Goal: Answer question/provide support: Share knowledge or assist other users

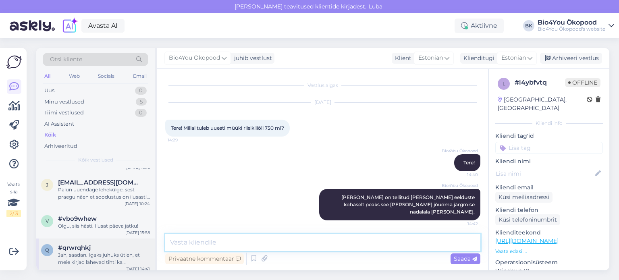
scroll to position [282, 0]
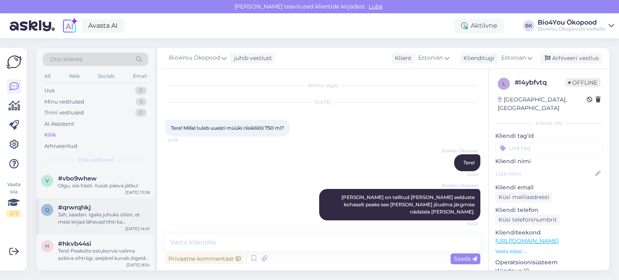
click at [104, 212] on div "Jah, saadan. Igaks juhuks ütlen, et meie kirjad lähevad tihti ka rämpsposti kau…" at bounding box center [104, 218] width 92 height 14
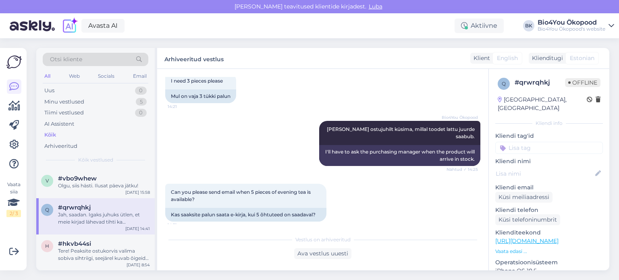
scroll to position [381, 0]
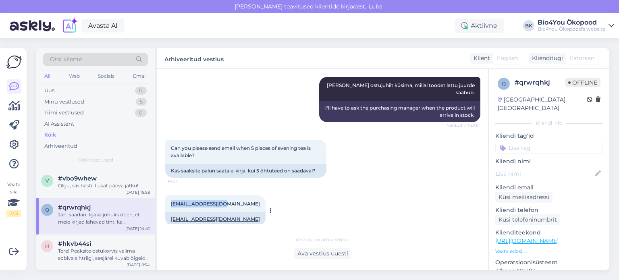
drag, startPoint x: 224, startPoint y: 205, endPoint x: 170, endPoint y: 201, distance: 54.1
click at [170, 201] on div "[EMAIL_ADDRESS][DOMAIN_NAME] 14:32" at bounding box center [215, 203] width 100 height 17
copy link "[EMAIL_ADDRESS][DOMAIN_NAME]"
drag, startPoint x: 308, startPoint y: 147, endPoint x: 280, endPoint y: 147, distance: 28.2
click at [280, 147] on span "Can you please send email when 5 pieces of evening tea is available?" at bounding box center [241, 151] width 141 height 13
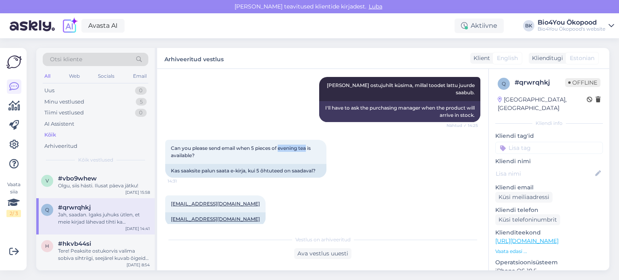
copy span "evening tea"
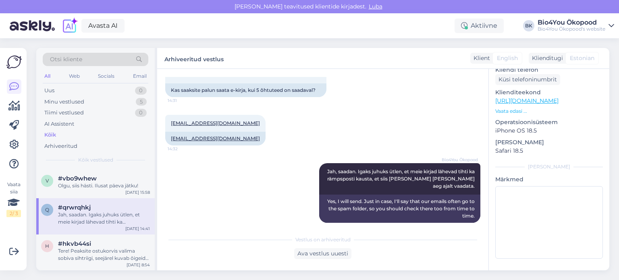
scroll to position [462, 0]
click at [320, 253] on div "Ava vestlus uuesti" at bounding box center [322, 253] width 57 height 11
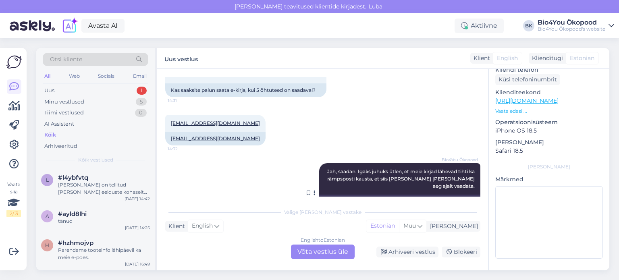
scroll to position [489, 0]
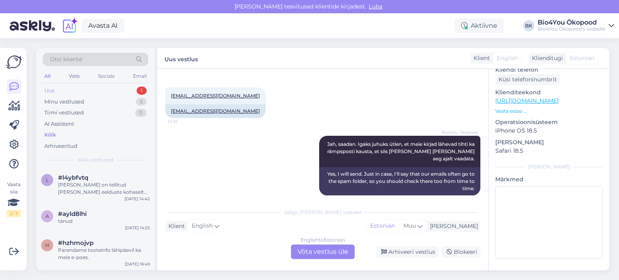
click at [66, 91] on div "Uus 1" at bounding box center [96, 90] width 106 height 11
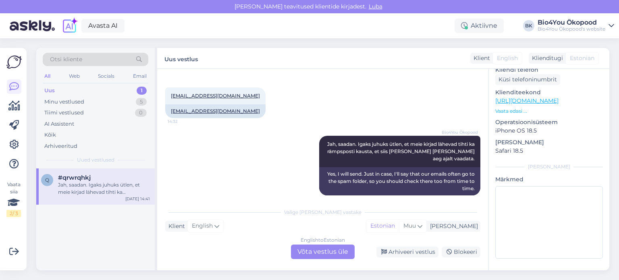
click at [114, 195] on div "Jah, saadan. Igaks juhuks ütlen, et meie kirjad lähevad tihti ka rämpsposti kau…" at bounding box center [104, 188] width 92 height 14
click at [335, 257] on div "English to Estonian Võta vestlus üle" at bounding box center [323, 251] width 64 height 14
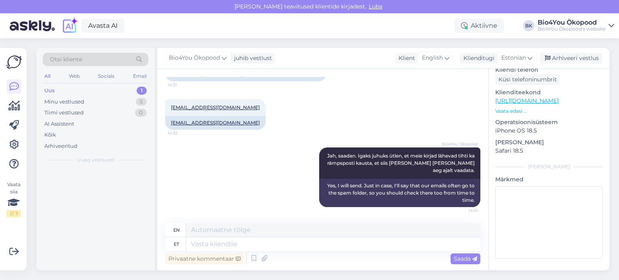
scroll to position [470, 0]
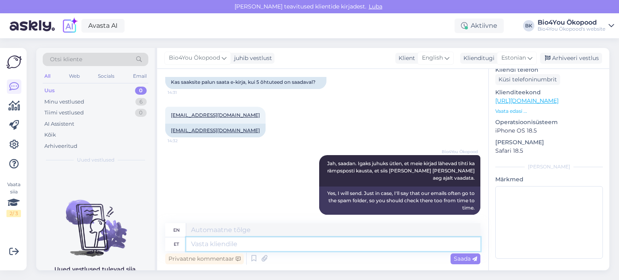
click at [256, 249] on textarea at bounding box center [333, 244] width 294 height 14
type textarea "R"
type textarea "Tere!"
type textarea "Hello!"
type textarea "Tere! Kirjutan o"
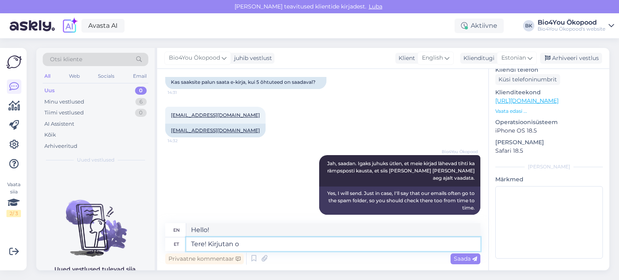
type textarea "Hello! I'm writing."
type textarea "Tere! [GEOGRAPHIC_DATA]"
type textarea "Hello! I'm writing."
type textarea "Tere! Kirjutan igaks ju"
type textarea "Hello! I'm writing to you every day."
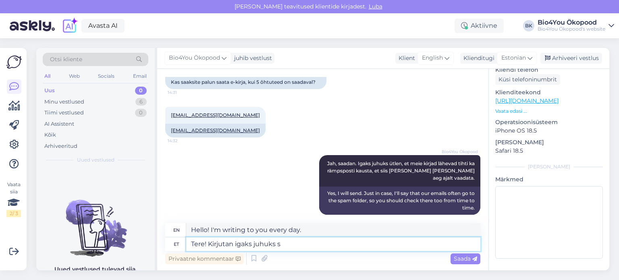
type textarea "Tere! Kirjutan igaks juhuks si"
type textarea "Hello! I'm writing just in case."
type textarea "Tere! Kirjutan igaks juhuks siia ka,"
type textarea "Hi! I'm writing here just in case."
type textarea "Tere! Kirjutan igaks juhuks siia ka, et"
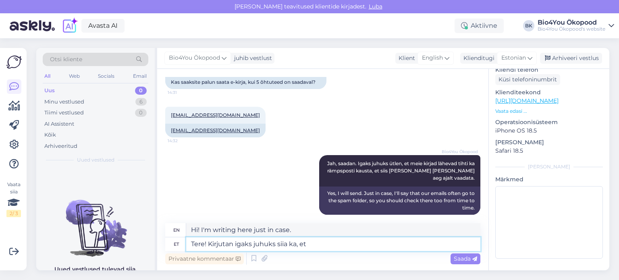
type textarea "Hi! I'll write here too, just in case,"
type textarea "Tere! Kirjutan igaks juhuks siia ka, et te"
type textarea "Hi! I'm writing here just in case,"
type textarea "Tere! Kirjutan igaks juhuks siia ka, et tee"
type textarea "Hi! I'm writing here just in case, so..."
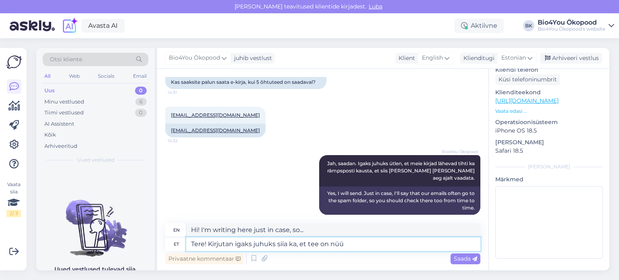
type textarea "Tere! Kirjutan igaks juhuks siia ka, et tee on nüüd"
type textarea "Hello! I'm writing here just in case, that the road is"
type textarea "Tere! Kirjutan igaks juhuks siia ka, et tee on nüüd"
type textarea "Hello! I'm writing here just in case, that the road is now"
type textarea "Tere! Kirjutan igaks juhuks siia ka, et tee on nüüd saadaval."
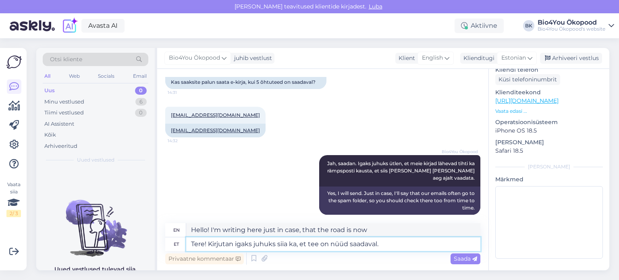
type textarea "Hi! Just in case, I'm writing here that the tea is now available."
type textarea "Tere! Kirjutan igaks juhuks siia ka, et tee on nüüd saadaval."
click at [296, 230] on textarea "Hi! Just in case, I'm writing here that the tea is now available." at bounding box center [333, 230] width 294 height 14
click at [294, 229] on textarea "Hi! Just in case, I'm writing here that the tea is now available." at bounding box center [333, 230] width 294 height 14
drag, startPoint x: 395, startPoint y: 231, endPoint x: 369, endPoint y: 232, distance: 26.6
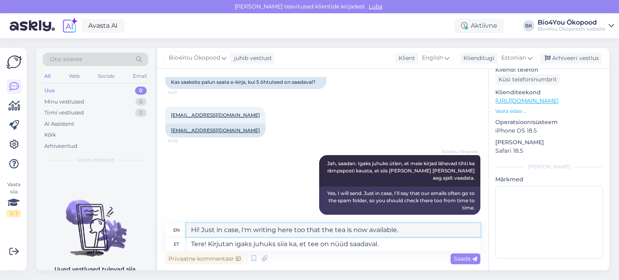
click at [369, 232] on textarea "Hi! Just in case, I'm writing here too that the tea is now available." at bounding box center [333, 230] width 294 height 14
drag, startPoint x: 427, startPoint y: 228, endPoint x: 186, endPoint y: 238, distance: 240.7
click at [185, 234] on div "en Hi! Just in case, I'm writing here too that the tea is now in stock again." at bounding box center [322, 230] width 315 height 14
click at [388, 230] on textarea "Hi! Just in case, I'm writing here too that the tea is now in stock again." at bounding box center [333, 230] width 294 height 14
click at [367, 229] on textarea "Hi! Just in case, I'm writing here too that the tea is now in stock again." at bounding box center [333, 230] width 294 height 14
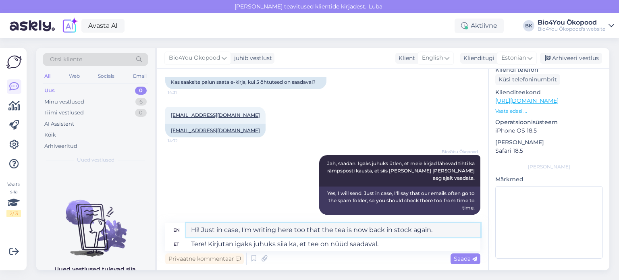
click at [429, 232] on textarea "Hi! Just in case, I'm writing here too that the tea is now back in stock again." at bounding box center [333, 230] width 294 height 14
drag, startPoint x: 367, startPoint y: 227, endPoint x: 158, endPoint y: 236, distance: 209.2
click at [158, 236] on div "Vestlus algas [DATE] Hello 14:18 Tere Bio4You Ökopood Tere! Nähtud ✓ 14:18 Hell…" at bounding box center [322, 169] width 331 height 201
type textarea "Hi! Just in case, I'm writing here too that the tea is now back in stock."
click at [391, 248] on textarea "Tere! Kirjutan igaks juhuks siia ka, et tee on nüüd saadaval." at bounding box center [333, 244] width 294 height 14
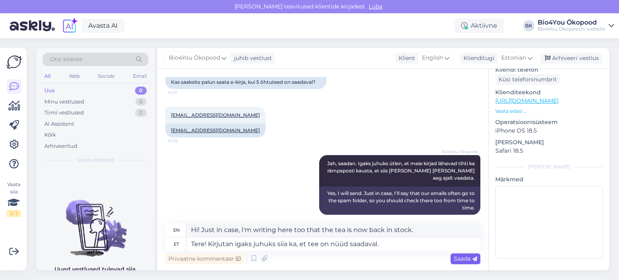
click at [461, 257] on span "Saada" at bounding box center [464, 258] width 23 height 7
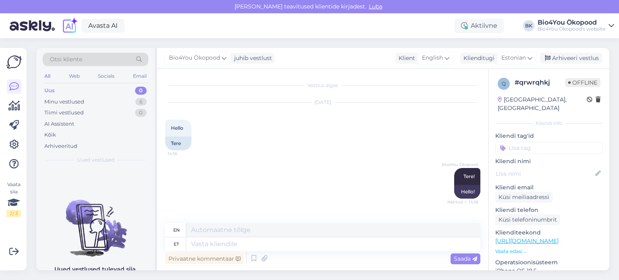
scroll to position [0, 0]
click at [330, 170] on div "Bio4You Ökopood Tere! Nähtud ✓ 14:18 Hello!" at bounding box center [322, 183] width 315 height 48
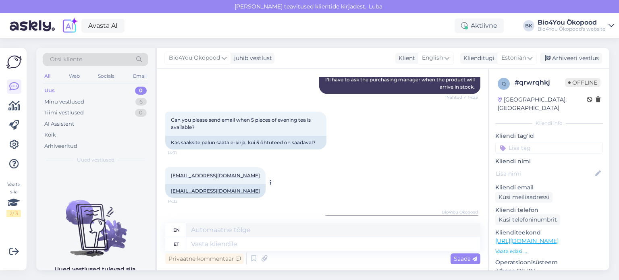
scroll to position [421, 0]
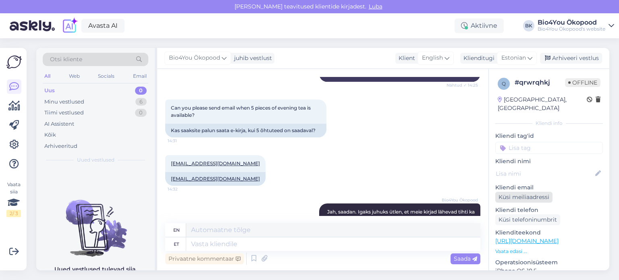
click at [509, 199] on div "Küsi meiliaadressi" at bounding box center [523, 197] width 57 height 11
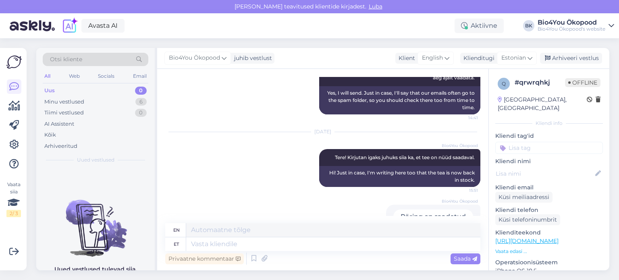
scroll to position [584, 0]
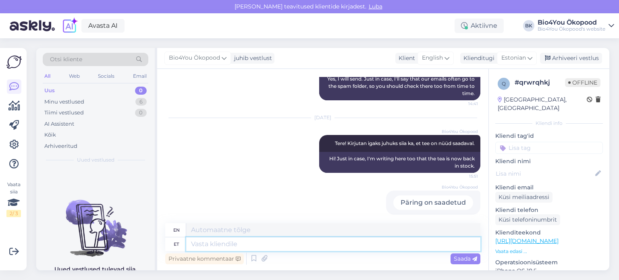
click at [288, 243] on textarea at bounding box center [333, 244] width 294 height 14
type textarea "Teile s"
type textarea "For you"
type textarea "Teile saadetud e"
type textarea "Sent to you"
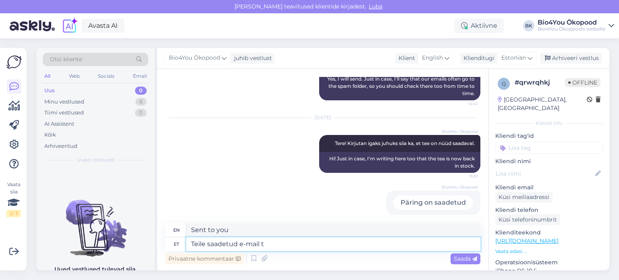
type textarea "Teile saadetud e-mail tu"
type textarea "Email sent to you"
type textarea "Teile saadetud e-mail [PERSON_NAME] m"
type textarea "The email you sent came"
type textarea "Teile saadetud e-mail [PERSON_NAME]"
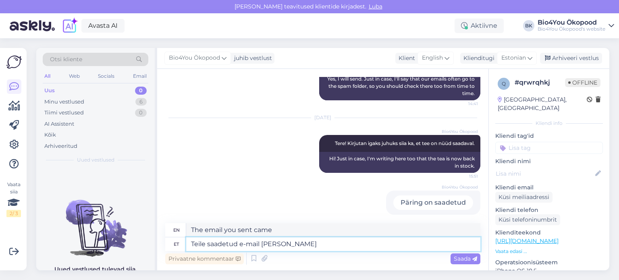
type textarea "We received the email you sent."
type textarea "Teile saadetud e-mail [PERSON_NAME] tagasi."
type textarea "The email you sent was returned to [GEOGRAPHIC_DATA]."
type textarea "Teile saadetud e-mail [PERSON_NAME] tagasi. Kas"
type textarea "The email you sent was returned to [GEOGRAPHIC_DATA]. Is"
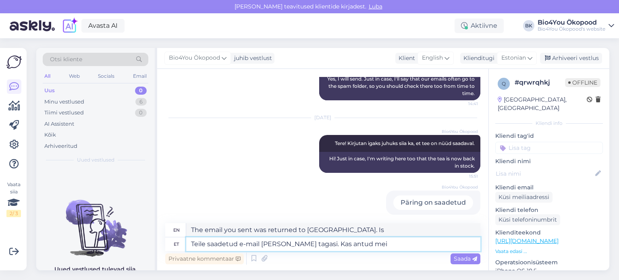
type textarea "Teile saadetud e-mail [PERSON_NAME] tagasi. Kas antud meil"
type textarea "The email you sent was returned to [GEOGRAPHIC_DATA]. Is this"
type textarea "Teile saadetud e-mail [PERSON_NAME] tagasi. Kas antud [PERSON_NAME] a"
type textarea "The email you sent was bounced back to [GEOGRAPHIC_DATA]. Did you receive this …"
type textarea "Teile saadetud e-mail [PERSON_NAME] tagasi. Kas antud [PERSON_NAME] aadress"
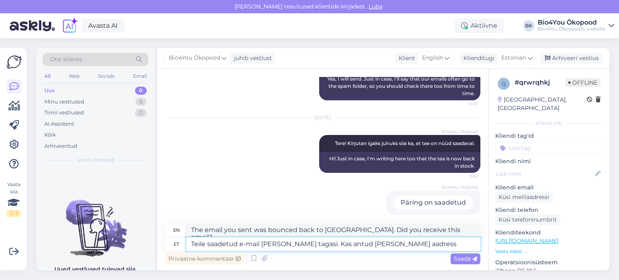
type textarea "The email you sent was bounced back to [GEOGRAPHIC_DATA]. Is the email address …"
type textarea "Teile saadetud e-mail [PERSON_NAME] tagasi. Kas antud [PERSON_NAME] aadress ()"
type textarea "The email you sent was bounced back to [GEOGRAPHIC_DATA]. Is the email address …"
type textarea "Teile saadetud e-mail [PERSON_NAME] tagasi. Kas antud [PERSON_NAME] aadress () …"
type textarea "The email you sent was bounced back to [GEOGRAPHIC_DATA]. Is the given email ad…"
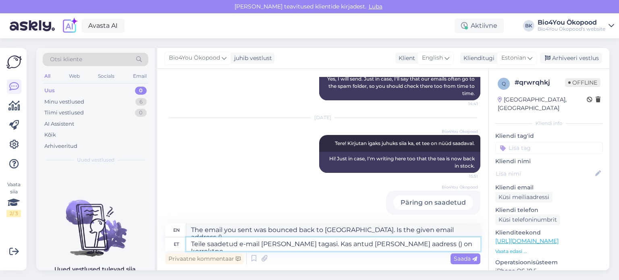
type textarea "Teile saadetud e-mail [PERSON_NAME] tagasi. Kas antud [PERSON_NAME] aadress () …"
type textarea "The email you sent bounced back to [GEOGRAPHIC_DATA]. Is the email address () c…"
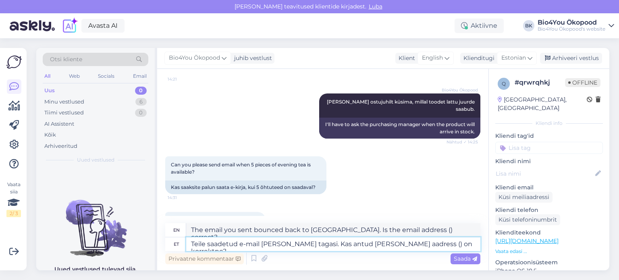
scroll to position [423, 0]
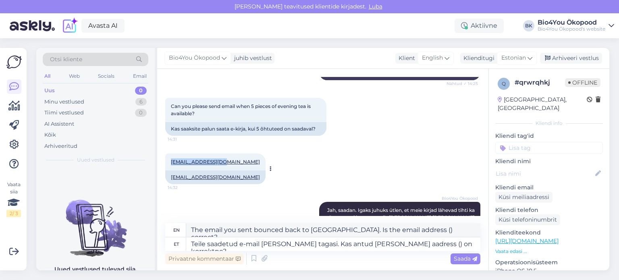
drag, startPoint x: 226, startPoint y: 162, endPoint x: 172, endPoint y: 165, distance: 54.4
click at [172, 165] on div "[EMAIL_ADDRESS][DOMAIN_NAME] 14:32" at bounding box center [215, 161] width 100 height 17
copy link "[EMAIL_ADDRESS][DOMAIN_NAME]"
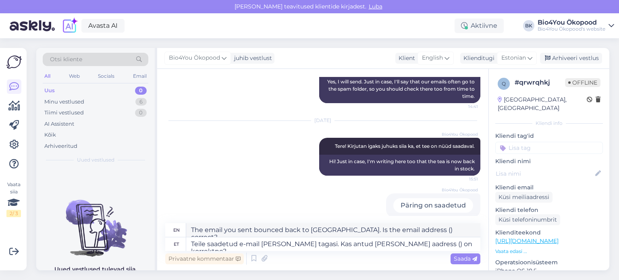
scroll to position [584, 0]
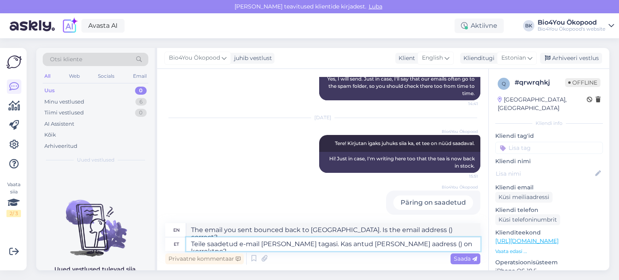
click at [397, 244] on textarea "Teile saadetud e-mail [PERSON_NAME] tagasi. Kas antud [PERSON_NAME] aadress () …" at bounding box center [333, 244] width 294 height 14
paste textarea "[EMAIL_ADDRESS][DOMAIN_NAME]"
type textarea "Teile saadetud e-mail [PERSON_NAME] tagasi. Kas antud [PERSON_NAME] aadress ([E…"
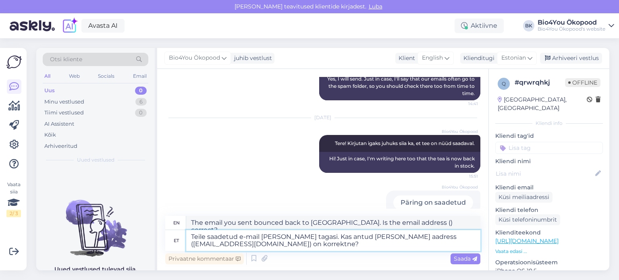
type textarea "The email you sent was bounced back to [GEOGRAPHIC_DATA]. Is the email address …"
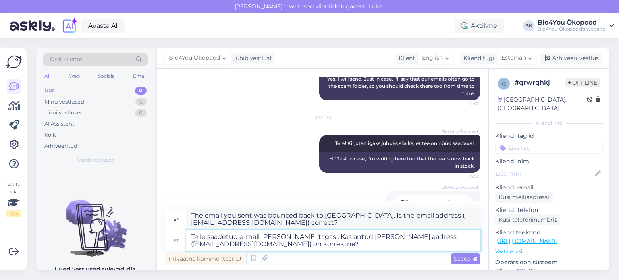
type textarea "Teile saadetud e-mail [PERSON_NAME] tagasi. Kas antud [PERSON_NAME] aadress ([E…"
click at [234, 215] on textarea "The email you sent was bounced back to [GEOGRAPHIC_DATA]. Is the email address …" at bounding box center [333, 219] width 294 height 21
drag, startPoint x: 293, startPoint y: 215, endPoint x: 272, endPoint y: 215, distance: 21.0
click at [272, 215] on textarea "The email we sent was bounced back to [GEOGRAPHIC_DATA]. Is the email address (…" at bounding box center [333, 219] width 294 height 21
click at [299, 220] on textarea "The email we sent was bounced back to [GEOGRAPHIC_DATA]. Is the email address (…" at bounding box center [333, 219] width 294 height 21
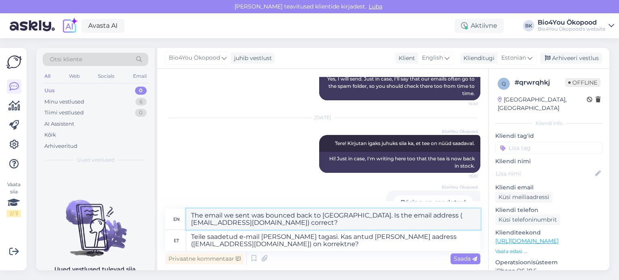
click at [292, 215] on textarea "The email we sent was bounced back to [GEOGRAPHIC_DATA]. Is the email address (…" at bounding box center [333, 219] width 294 height 21
drag, startPoint x: 292, startPoint y: 215, endPoint x: 273, endPoint y: 211, distance: 19.4
click at [273, 211] on textarea "The email we sent was bounced back to [GEOGRAPHIC_DATA]. Is the email address (…" at bounding box center [333, 219] width 294 height 21
paste textarea "came back"
click at [263, 217] on textarea "The email we sent was came back to [GEOGRAPHIC_DATA]. Is the email address ( [E…" at bounding box center [333, 219] width 294 height 21
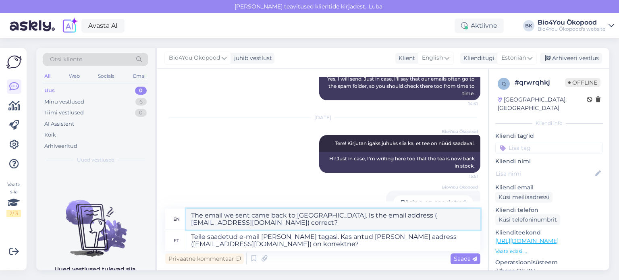
click at [323, 215] on textarea "The email we sent came back to [GEOGRAPHIC_DATA]. Is the email address ( [EMAIL…" at bounding box center [333, 219] width 294 height 21
click at [377, 216] on textarea "The email we sent came back to [GEOGRAPHIC_DATA]. Is this email address ( [EMAI…" at bounding box center [333, 219] width 294 height 21
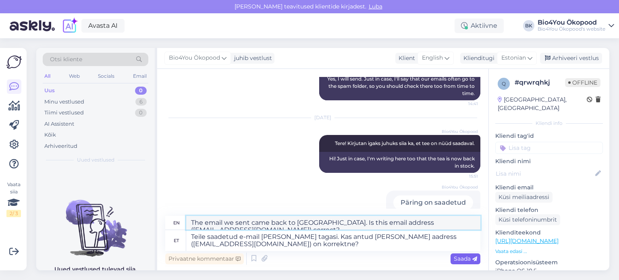
type textarea "The email we sent came back to [GEOGRAPHIC_DATA]. Is this email address ([EMAIL…"
click at [464, 259] on span "Saada" at bounding box center [464, 258] width 23 height 7
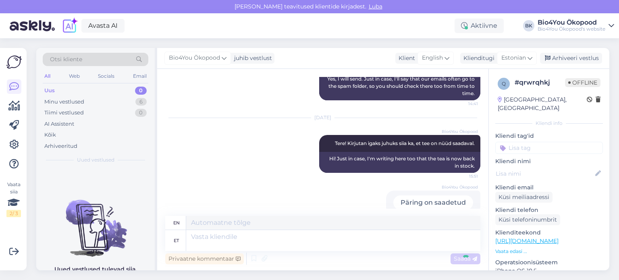
scroll to position [647, 0]
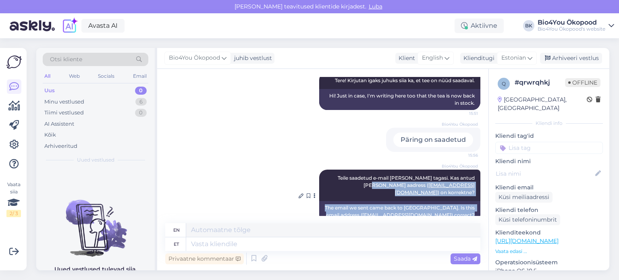
drag, startPoint x: 469, startPoint y: 199, endPoint x: 326, endPoint y: 184, distance: 144.2
click at [326, 184] on div "Bio4You Ökopood Teile saadetud e-mail [PERSON_NAME] tagasi. Kas antud [PERSON_N…" at bounding box center [399, 196] width 161 height 52
click at [369, 201] on div "The email we sent came back to [GEOGRAPHIC_DATA]. Is this email address ( [EMAI…" at bounding box center [399, 211] width 161 height 21
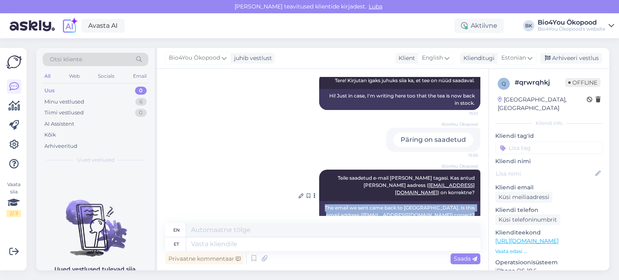
drag, startPoint x: 329, startPoint y: 193, endPoint x: 468, endPoint y: 200, distance: 139.5
click at [468, 201] on div "The email we sent came back to [GEOGRAPHIC_DATA]. Is this email address ( [EMAI…" at bounding box center [399, 211] width 161 height 21
copy div "The email we sent came back to [GEOGRAPHIC_DATA]. Is this email address ( [EMAI…"
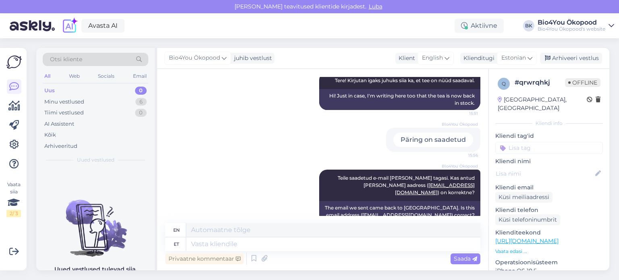
click at [244, 162] on div "Bio4You Ökopood Teile saadetud e-mail [PERSON_NAME] tagasi. Kas antud [PERSON_N…" at bounding box center [322, 196] width 315 height 70
click at [87, 101] on div "Minu vestlused 6" at bounding box center [96, 101] width 106 height 11
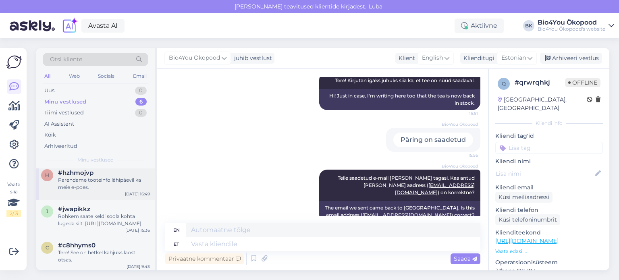
scroll to position [108, 0]
click at [55, 137] on div "Kõik" at bounding box center [50, 135] width 12 height 8
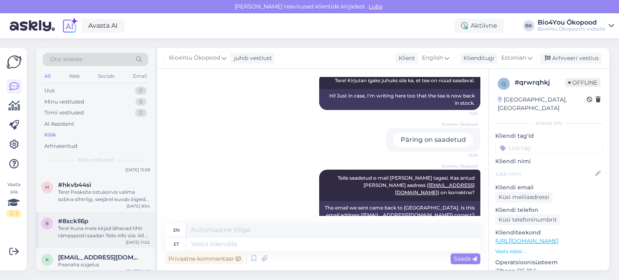
scroll to position [322, 0]
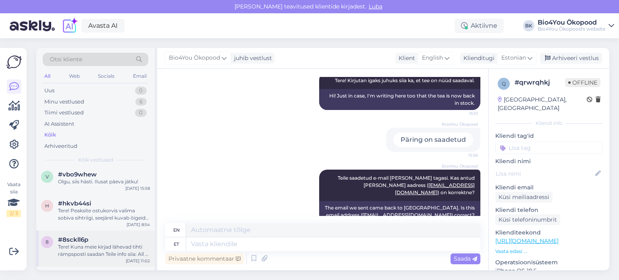
click at [103, 253] on div "Tere! Kuna meie kirjad lähevad tihti rämpsposti saadan Teile info siia: All of …" at bounding box center [104, 250] width 92 height 14
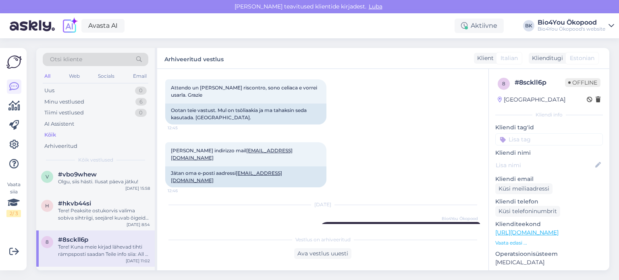
scroll to position [213, 0]
